Goal: Task Accomplishment & Management: Complete application form

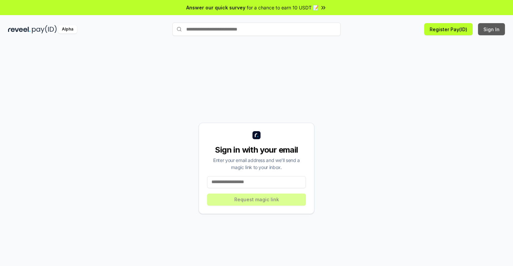
click at [491, 29] on button "Sign In" at bounding box center [491, 29] width 27 height 12
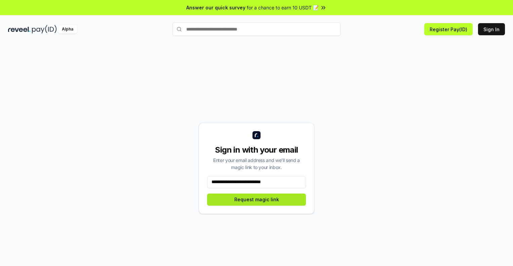
type input "**********"
click at [256, 199] on button "Request magic link" at bounding box center [256, 200] width 99 height 12
